Goal: Check status

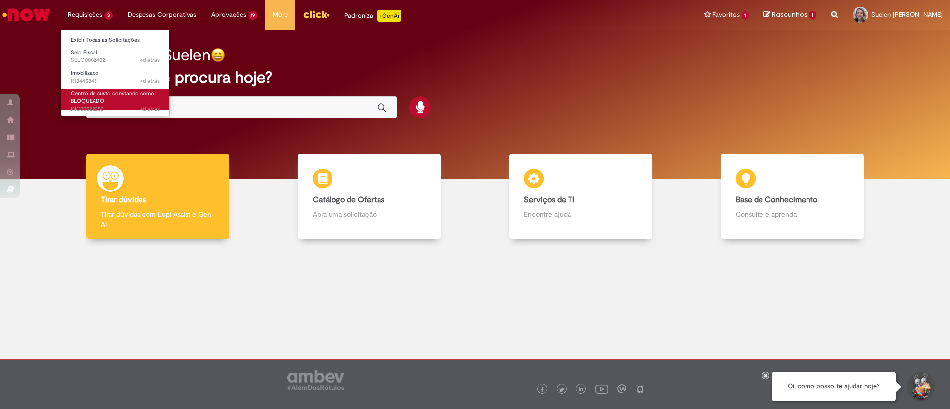
click at [120, 98] on link "Centro de custo constando como BLOQUEADO 4d atrás 4 dias atrás INC00522252" at bounding box center [115, 99] width 109 height 21
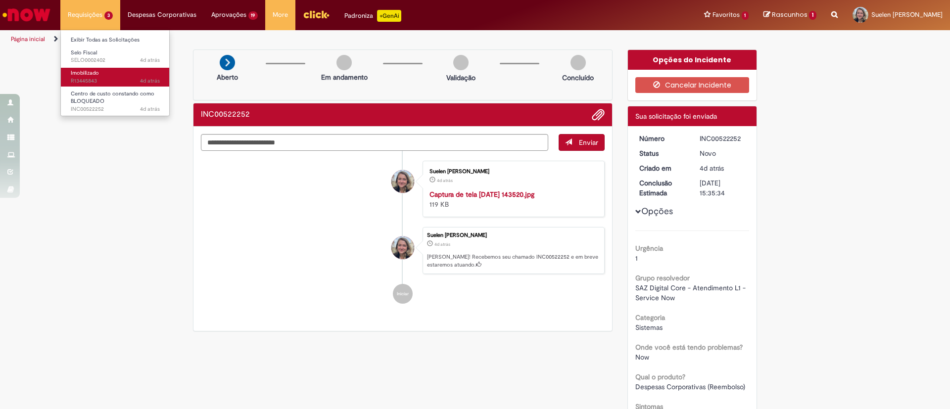
click at [120, 79] on span "4d atrás 4 dias atrás R13445843" at bounding box center [115, 81] width 89 height 8
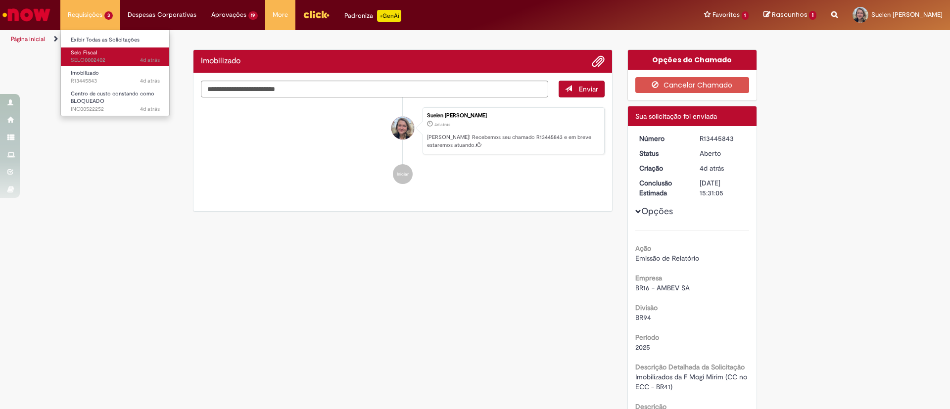
click at [106, 61] on span "4d atrás 4 dias atrás SELO0002402" at bounding box center [115, 60] width 89 height 8
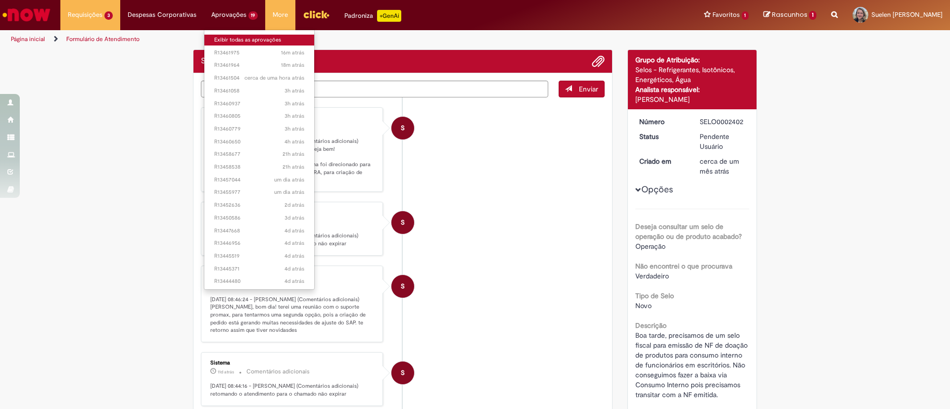
click at [230, 36] on link "Exibir todas as aprovações" at bounding box center [259, 40] width 110 height 11
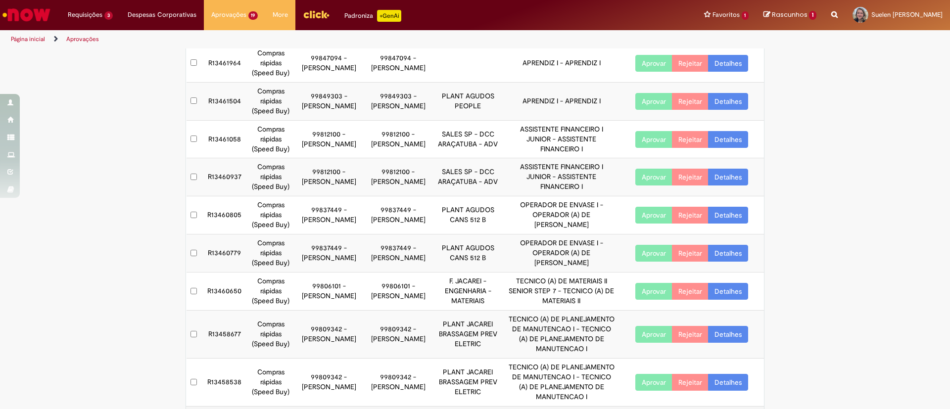
scroll to position [129, 0]
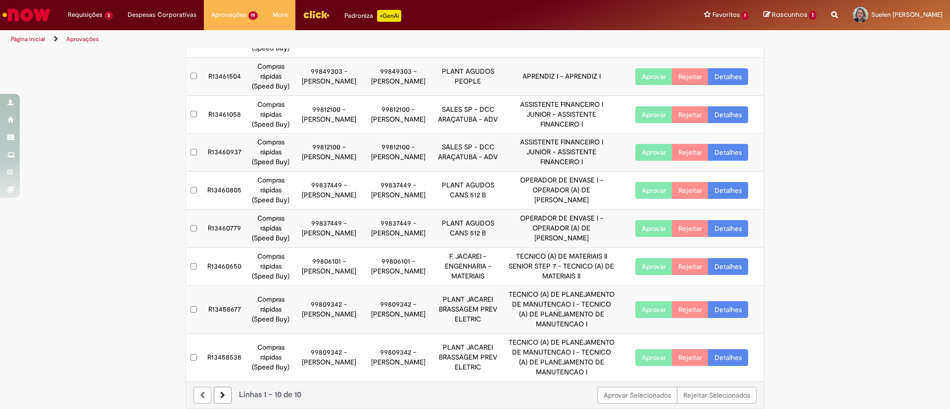
click at [223, 387] on link at bounding box center [223, 395] width 18 height 17
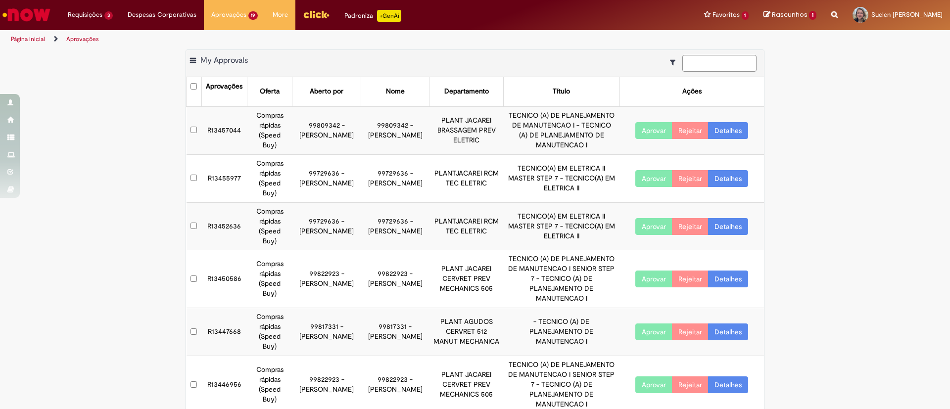
scroll to position [0, 0]
